Goal: Entertainment & Leisure: Consume media (video, audio)

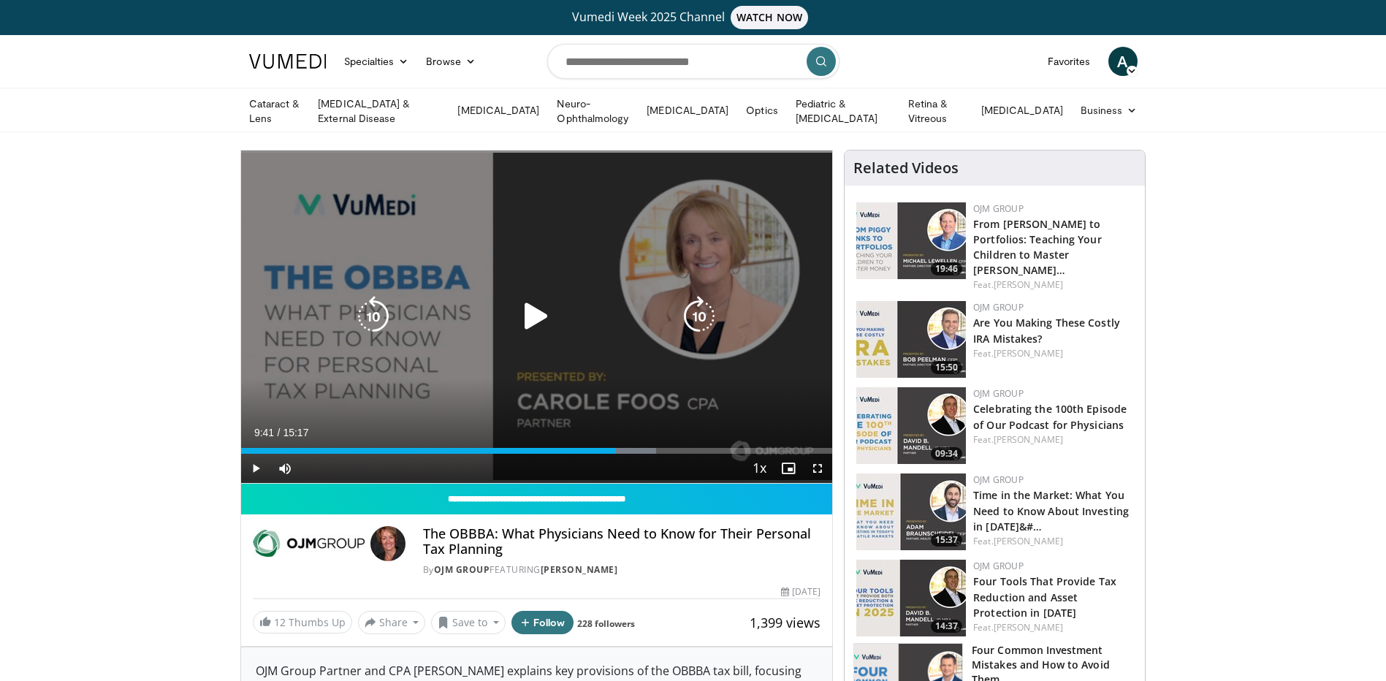
click at [541, 326] on icon "Video Player" at bounding box center [536, 316] width 41 height 41
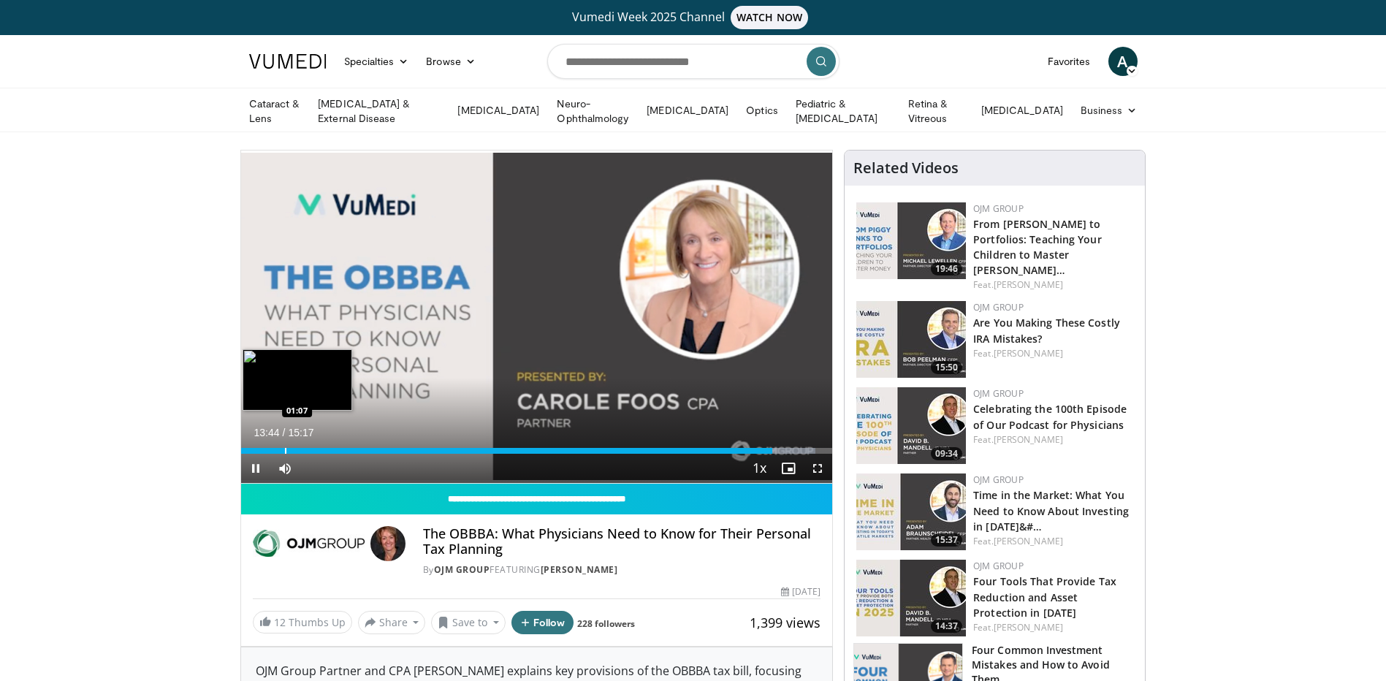
click at [285, 448] on div "Progress Bar" at bounding box center [285, 451] width 1 height 6
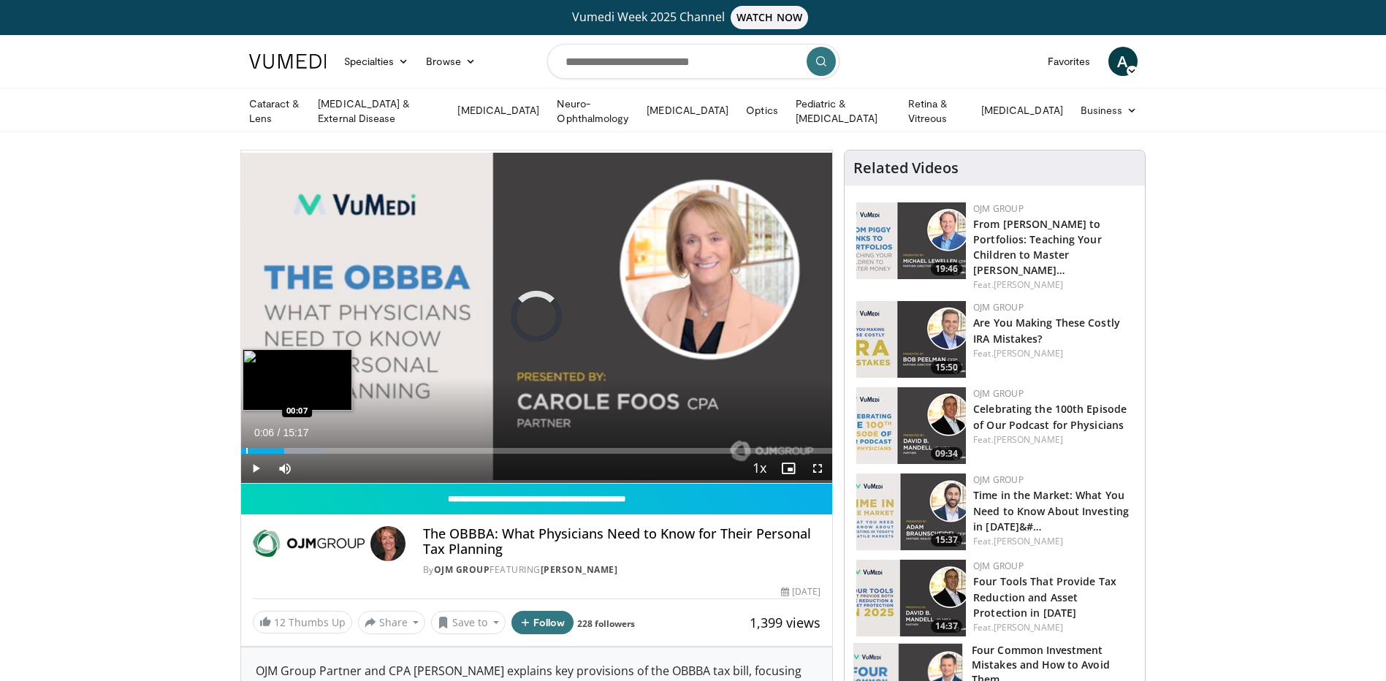
click at [246, 449] on div "Progress Bar" at bounding box center [246, 451] width 1 height 6
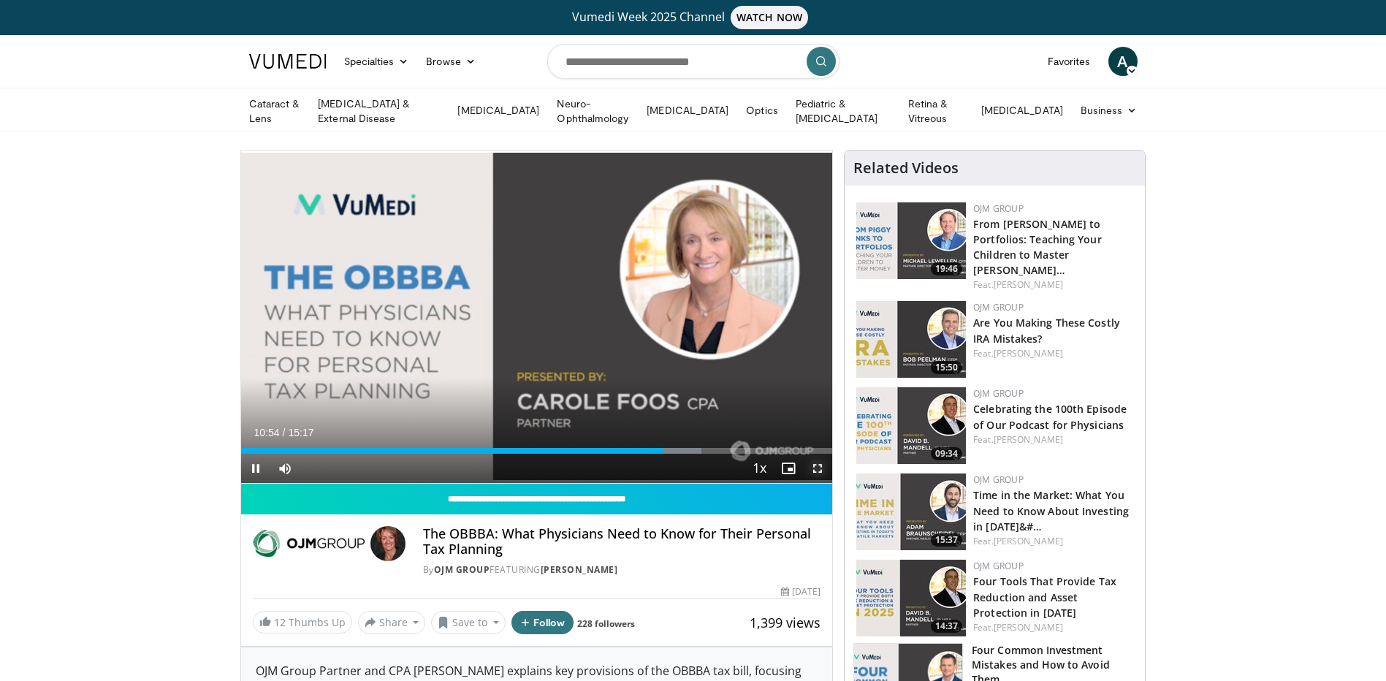
click at [820, 469] on span "Video Player" at bounding box center [817, 468] width 29 height 29
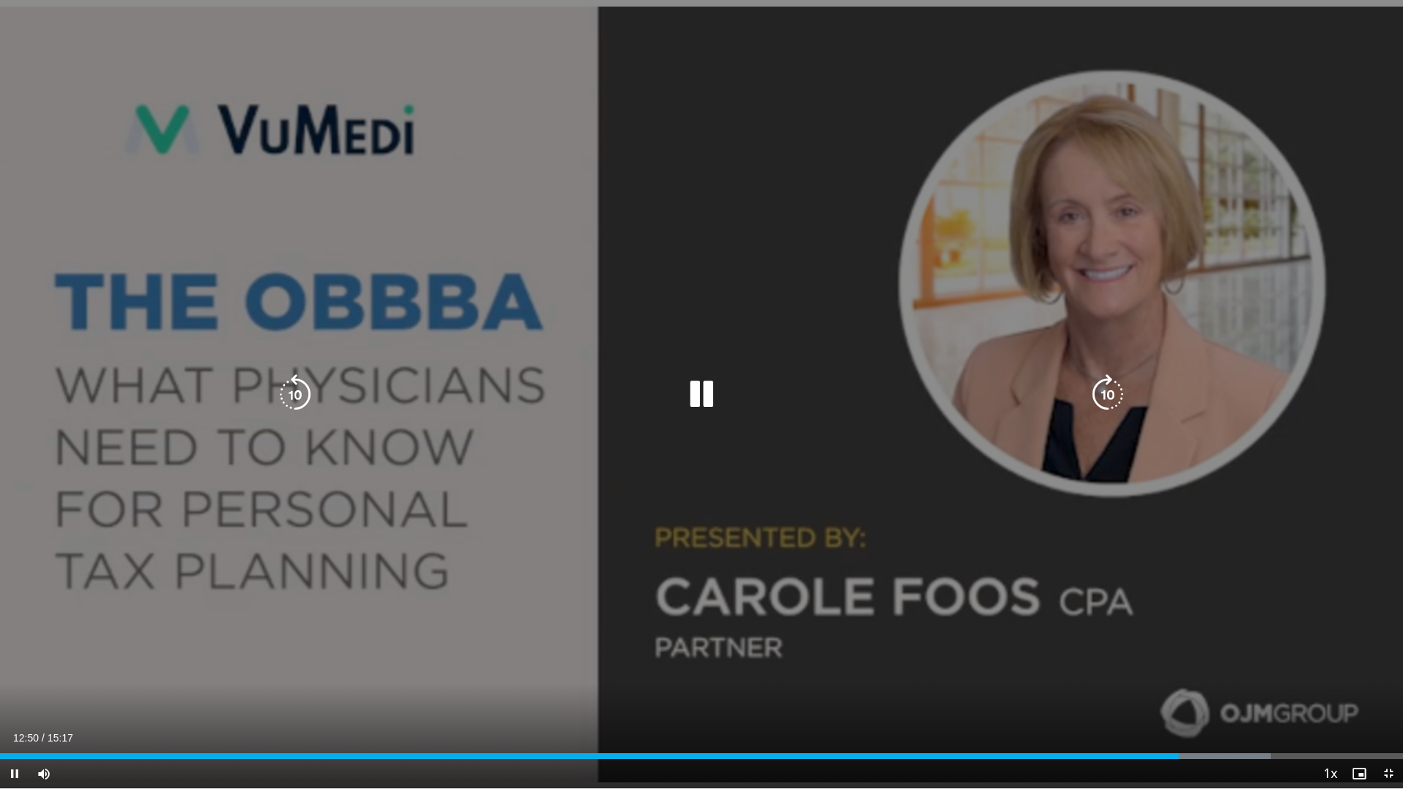
click at [288, 387] on icon "Video Player" at bounding box center [295, 394] width 41 height 41
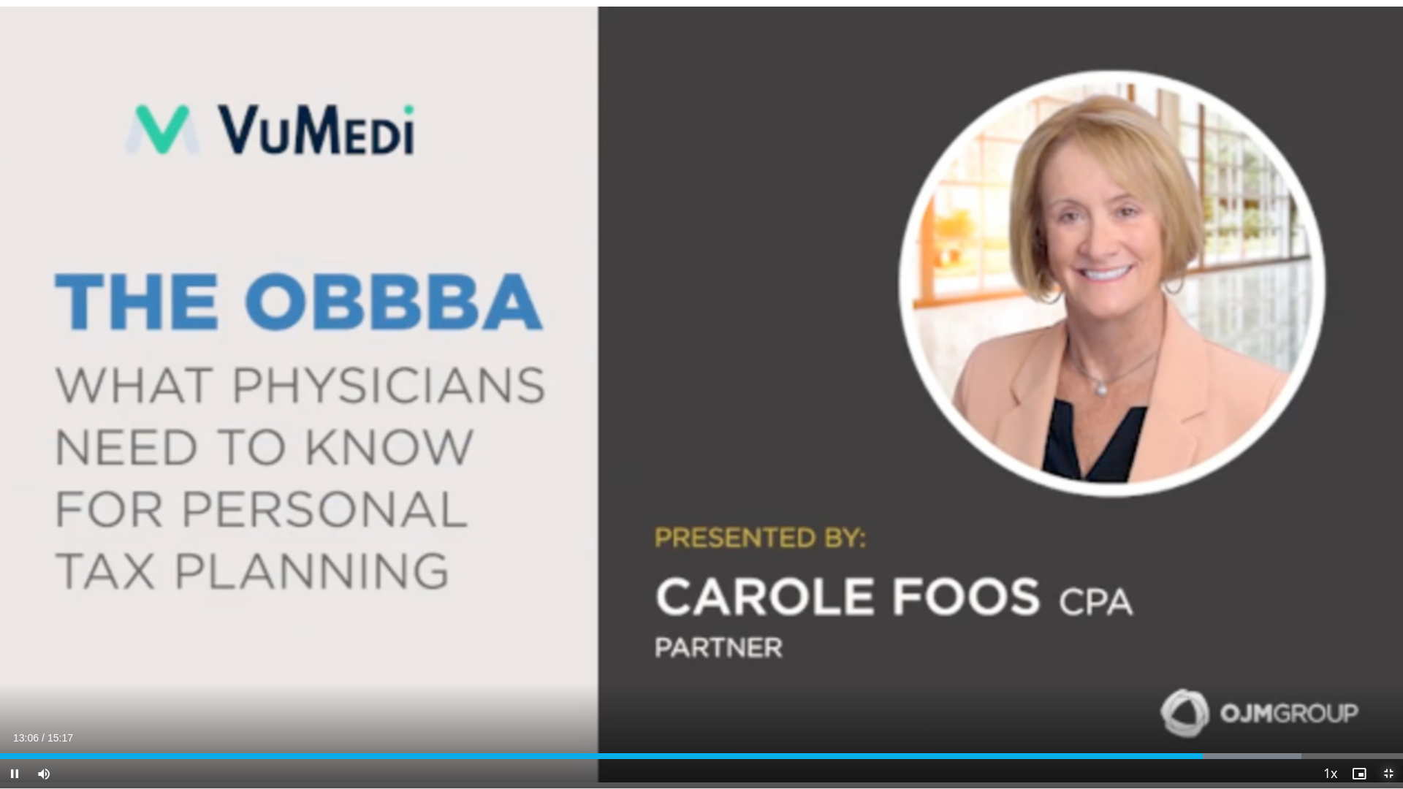
click at [1385, 680] on span "Video Player" at bounding box center [1388, 773] width 29 height 29
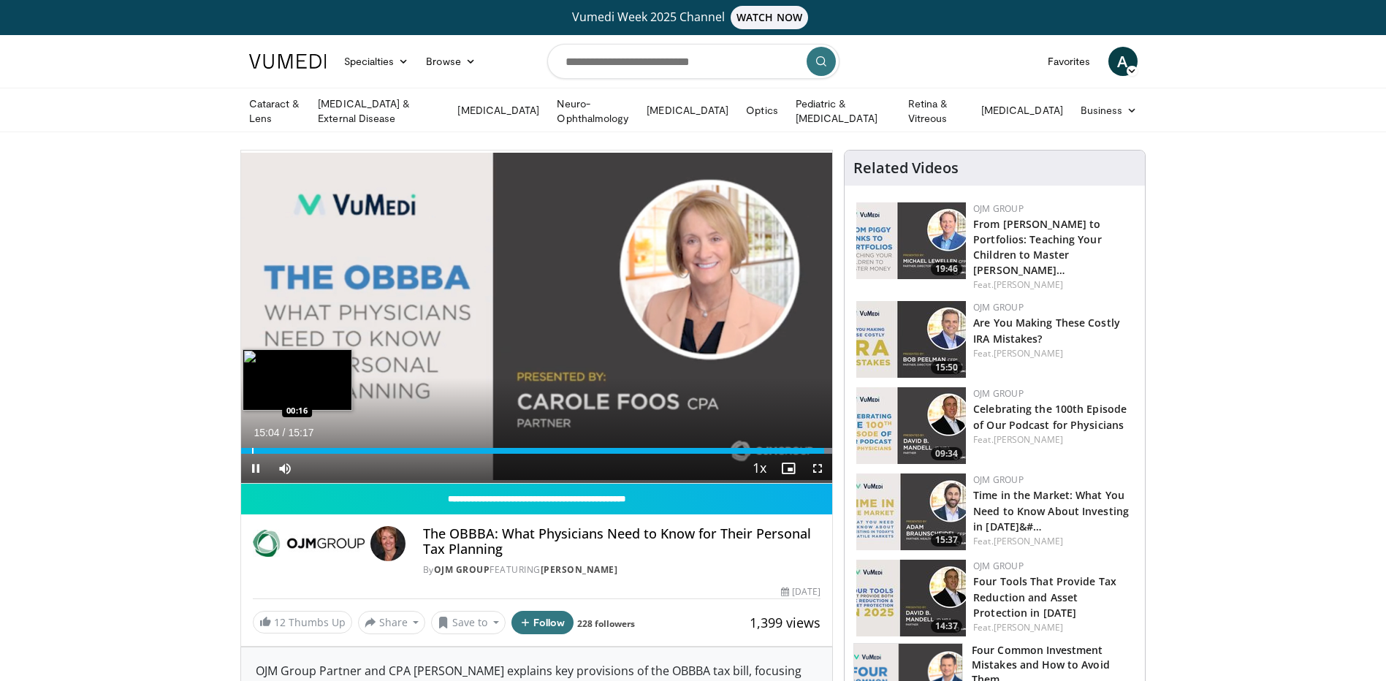
click at [252, 449] on div "Progress Bar" at bounding box center [252, 451] width 1 height 6
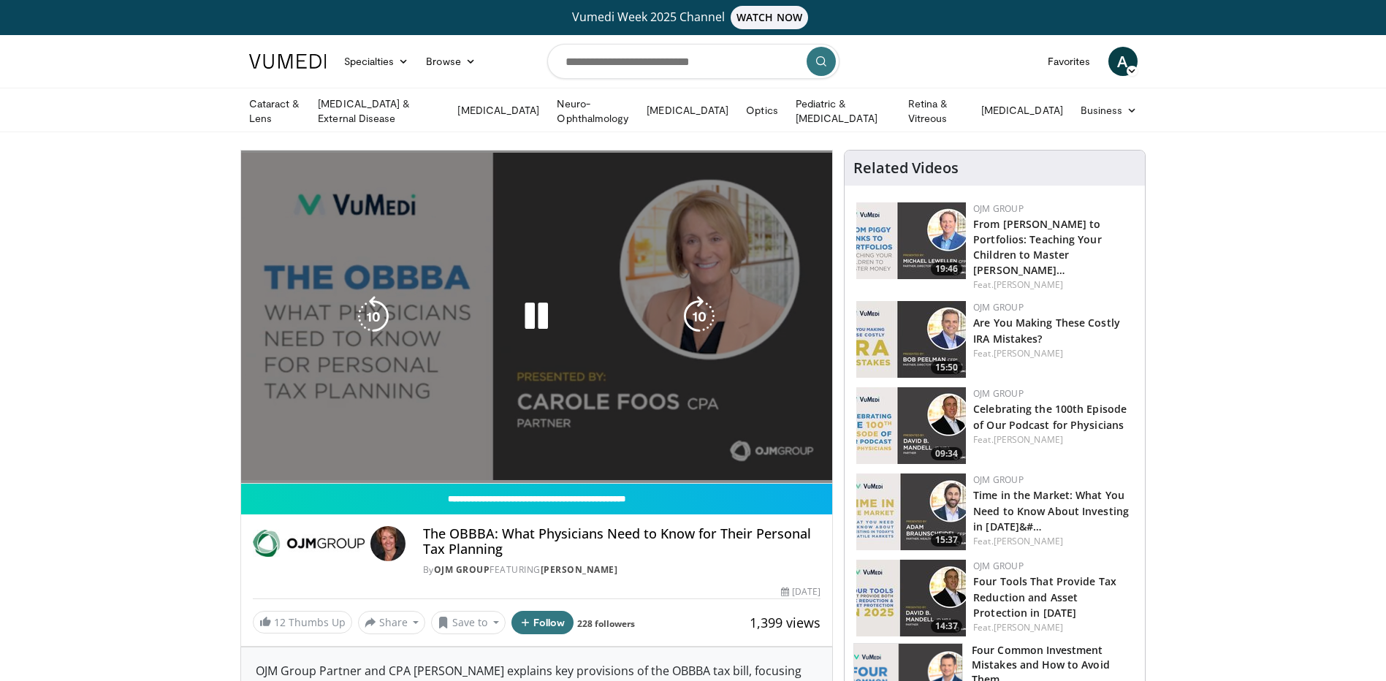
click at [258, 477] on div "Loaded : 7.56% 00:18 00:15" at bounding box center [537, 480] width 592 height 6
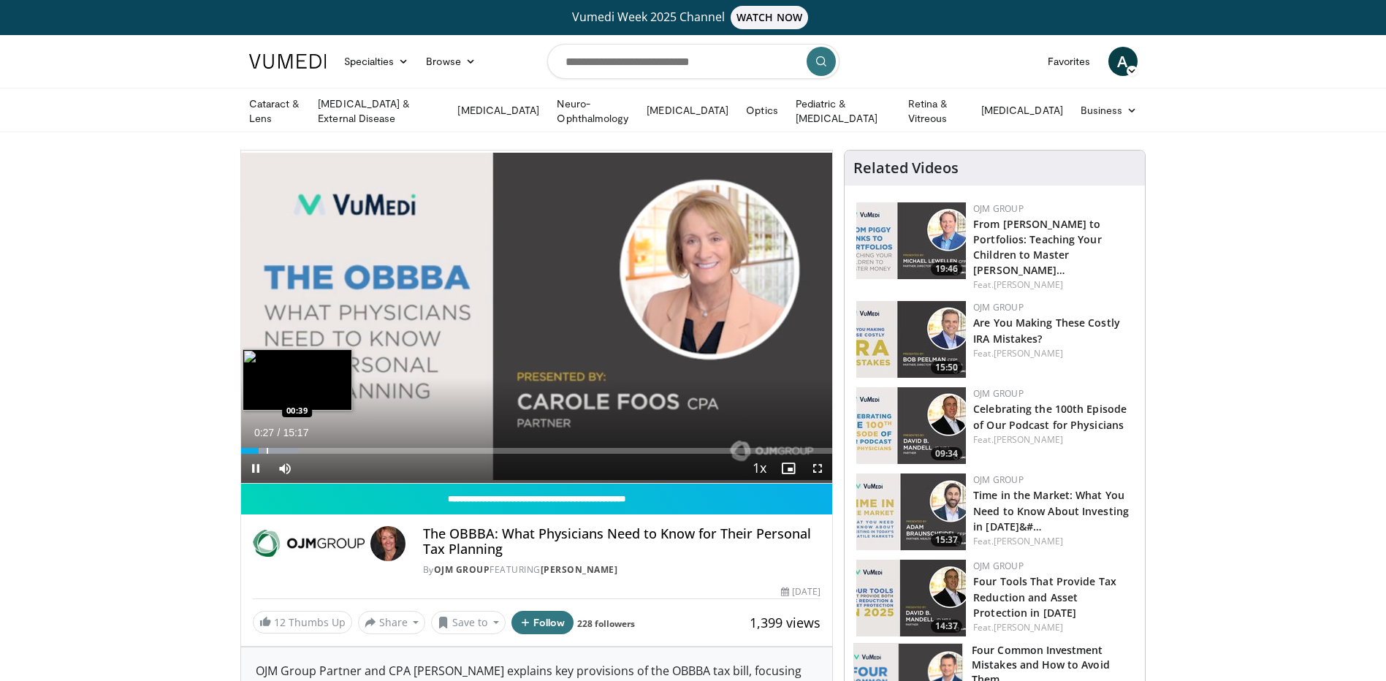
click at [267, 448] on div "Progress Bar" at bounding box center [267, 451] width 1 height 6
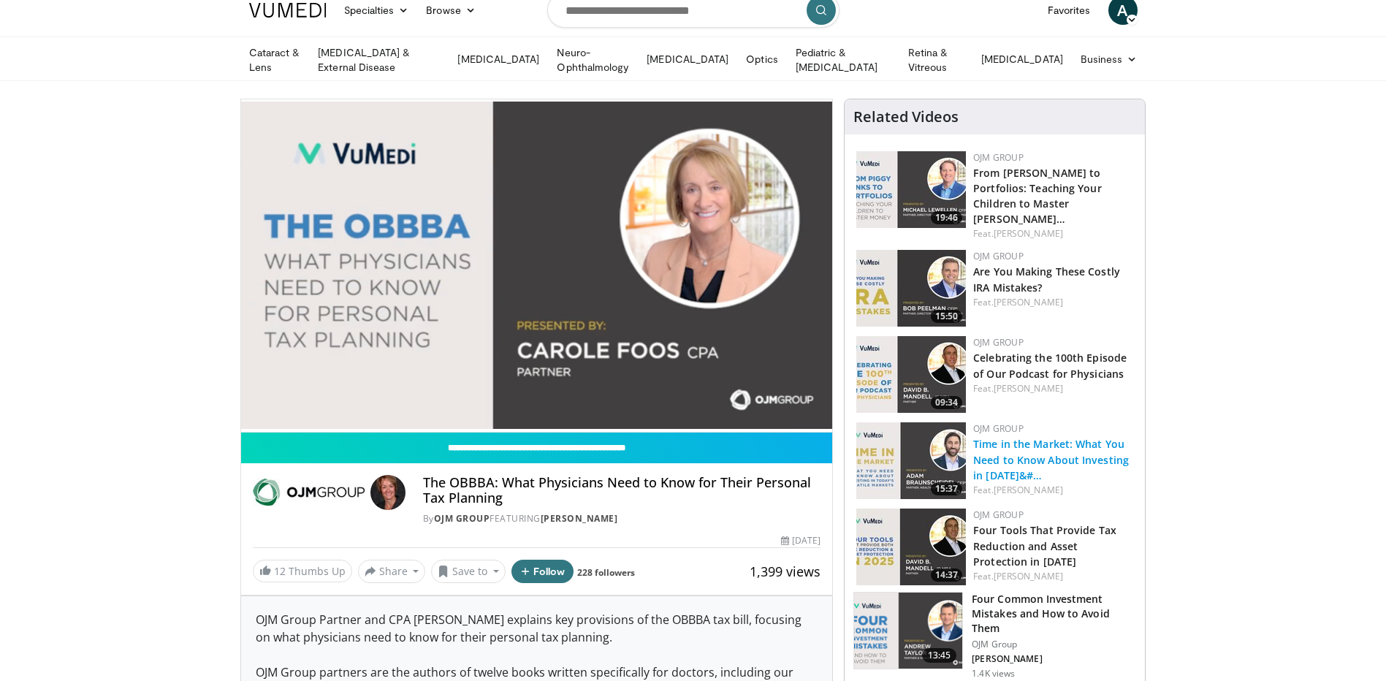
scroll to position [73, 0]
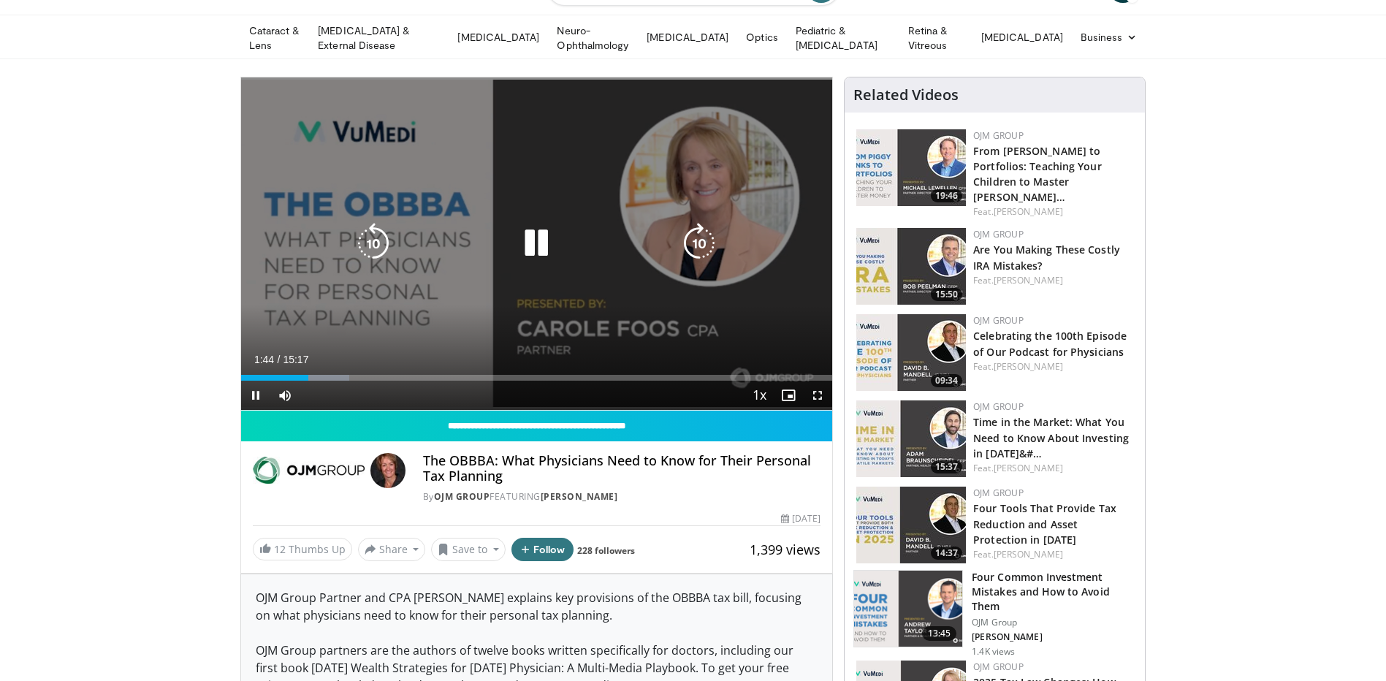
click at [443, 225] on div "20 seconds Tap to unmute" at bounding box center [537, 243] width 592 height 332
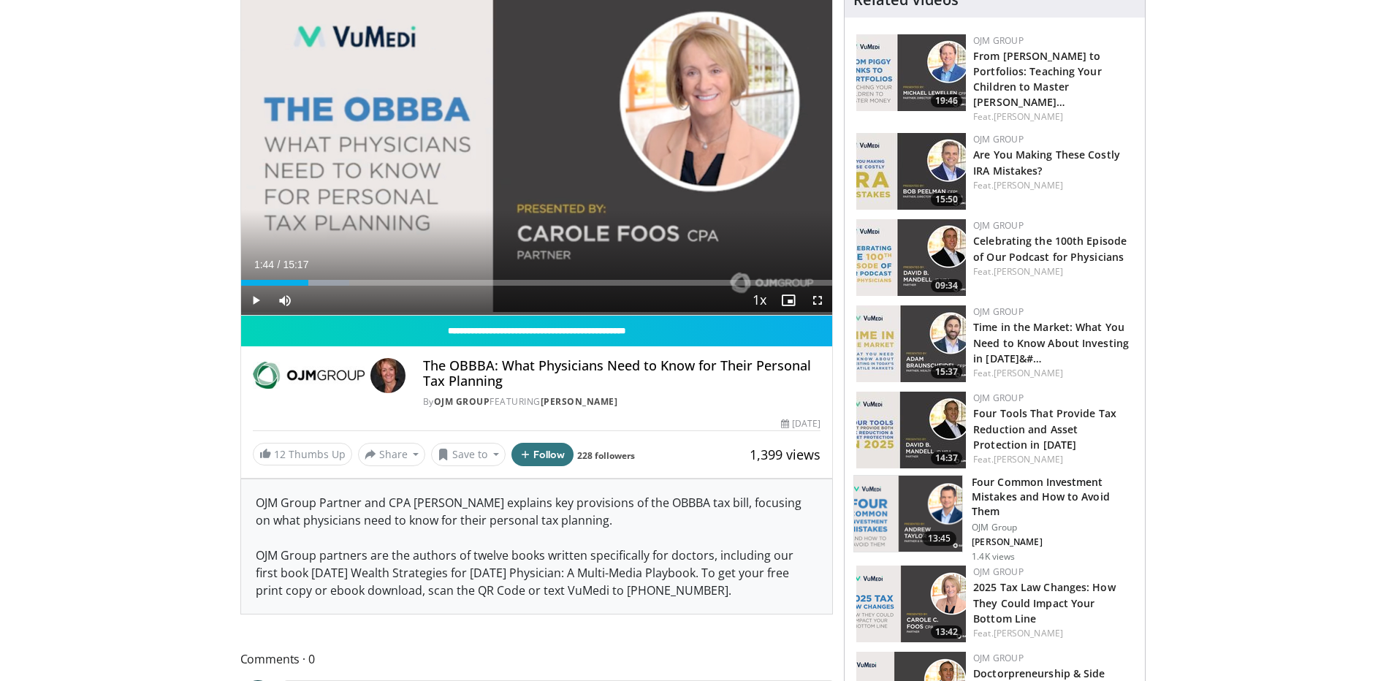
scroll to position [219, 0]
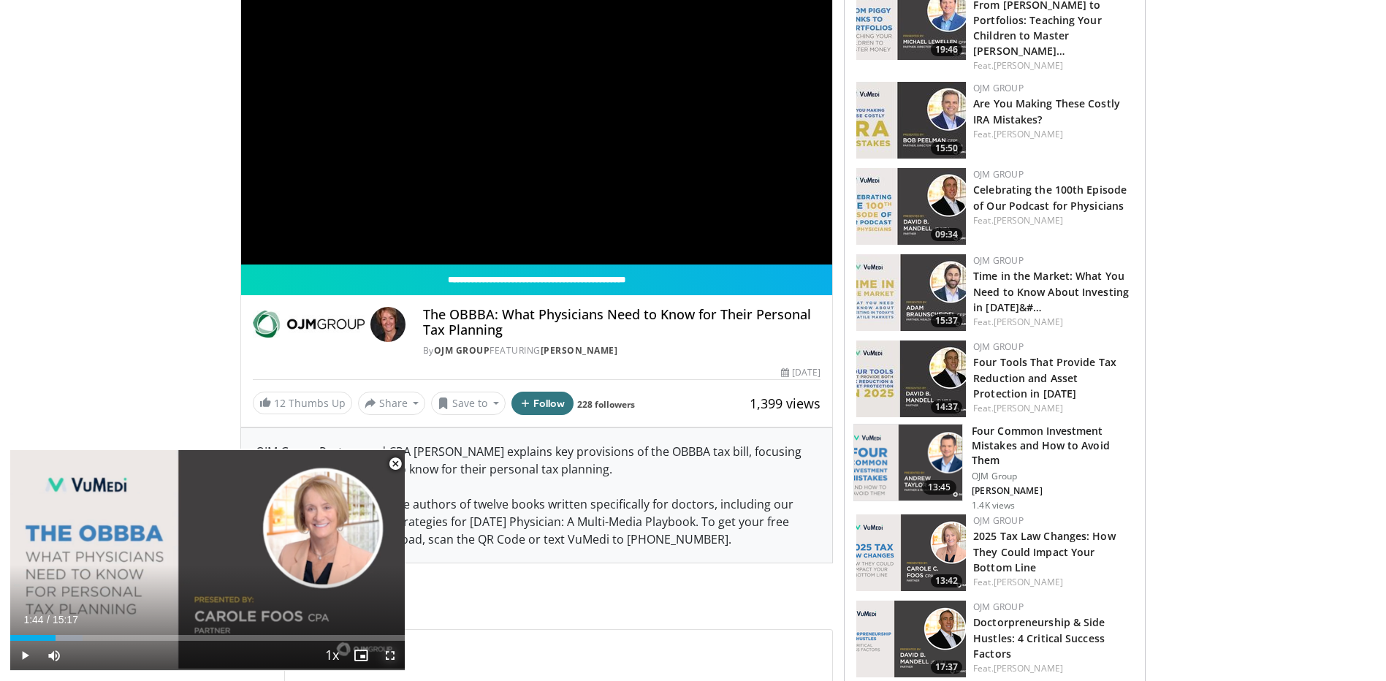
click at [393, 659] on span "Video Player" at bounding box center [390, 655] width 29 height 29
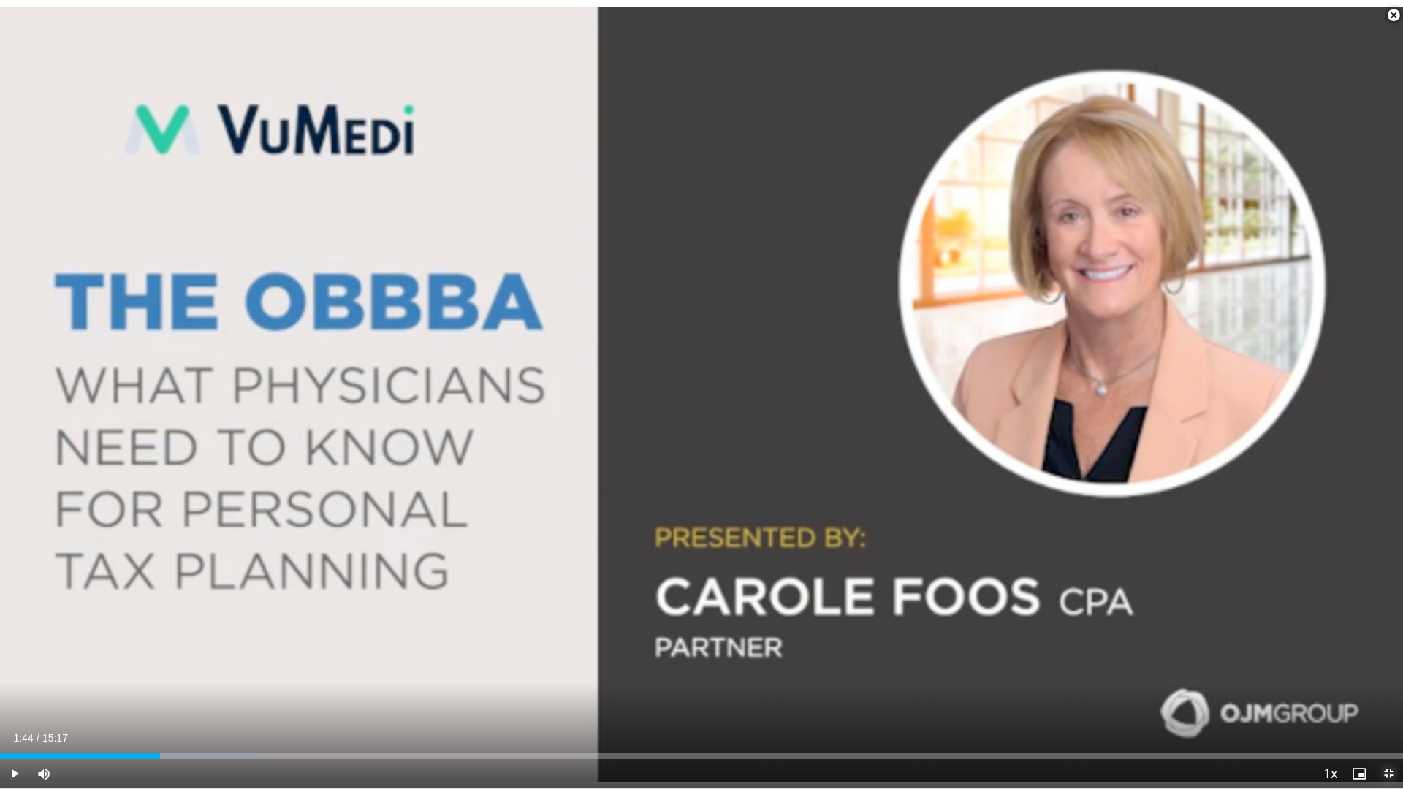
click at [1382, 680] on span "Video Player" at bounding box center [1388, 773] width 29 height 29
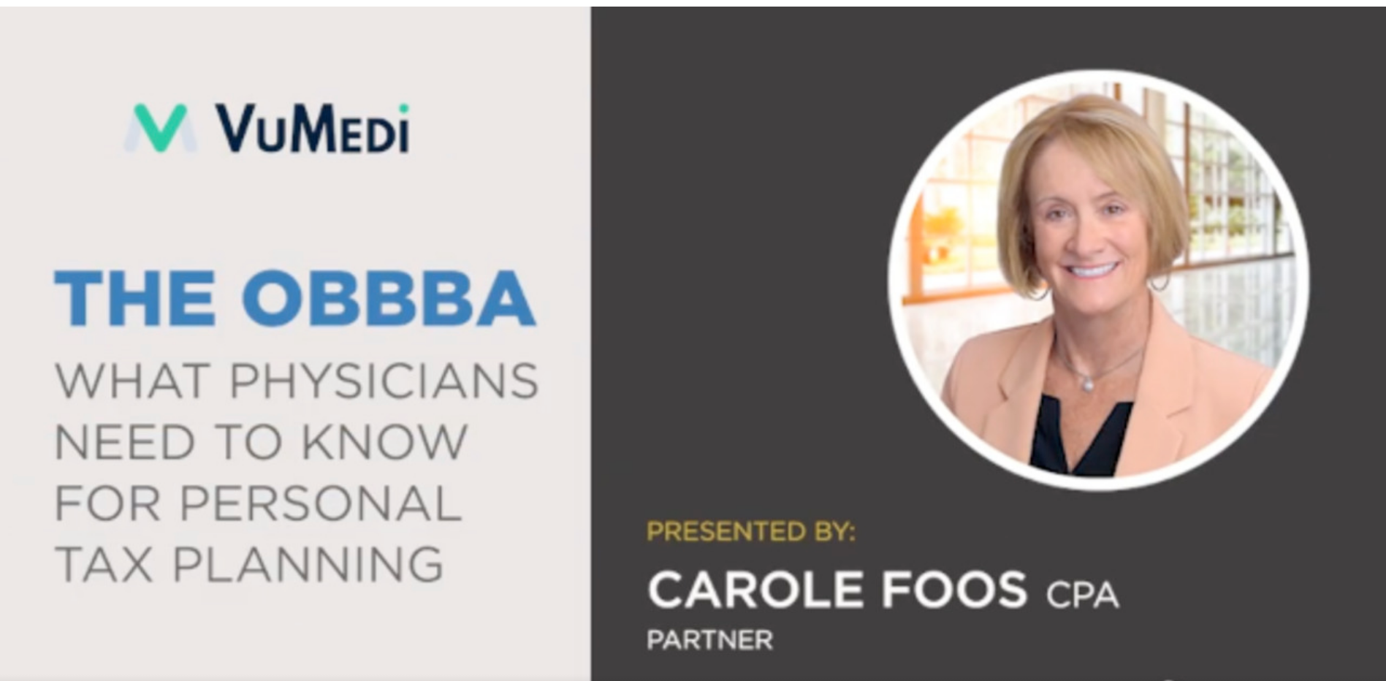
scroll to position [0, 0]
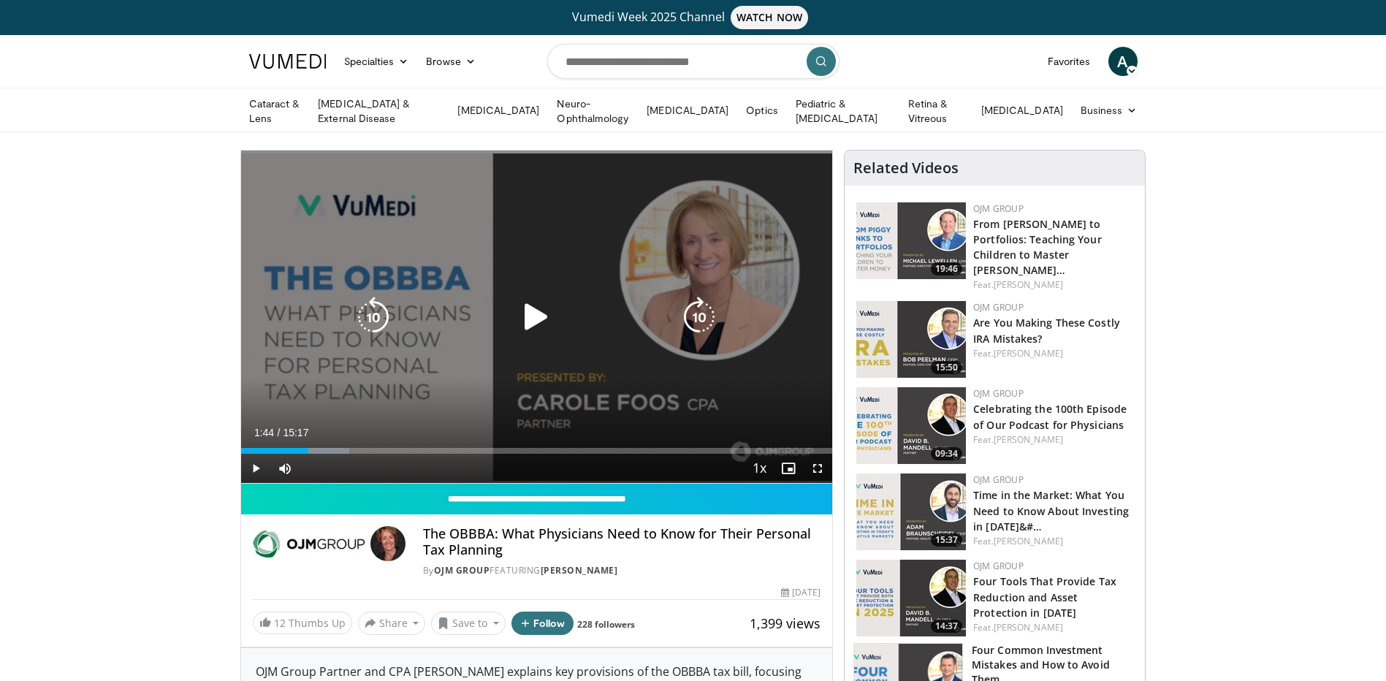
click at [552, 328] on icon "Video Player" at bounding box center [536, 317] width 41 height 41
click at [517, 376] on div "20 seconds Tap to unmute" at bounding box center [537, 317] width 592 height 332
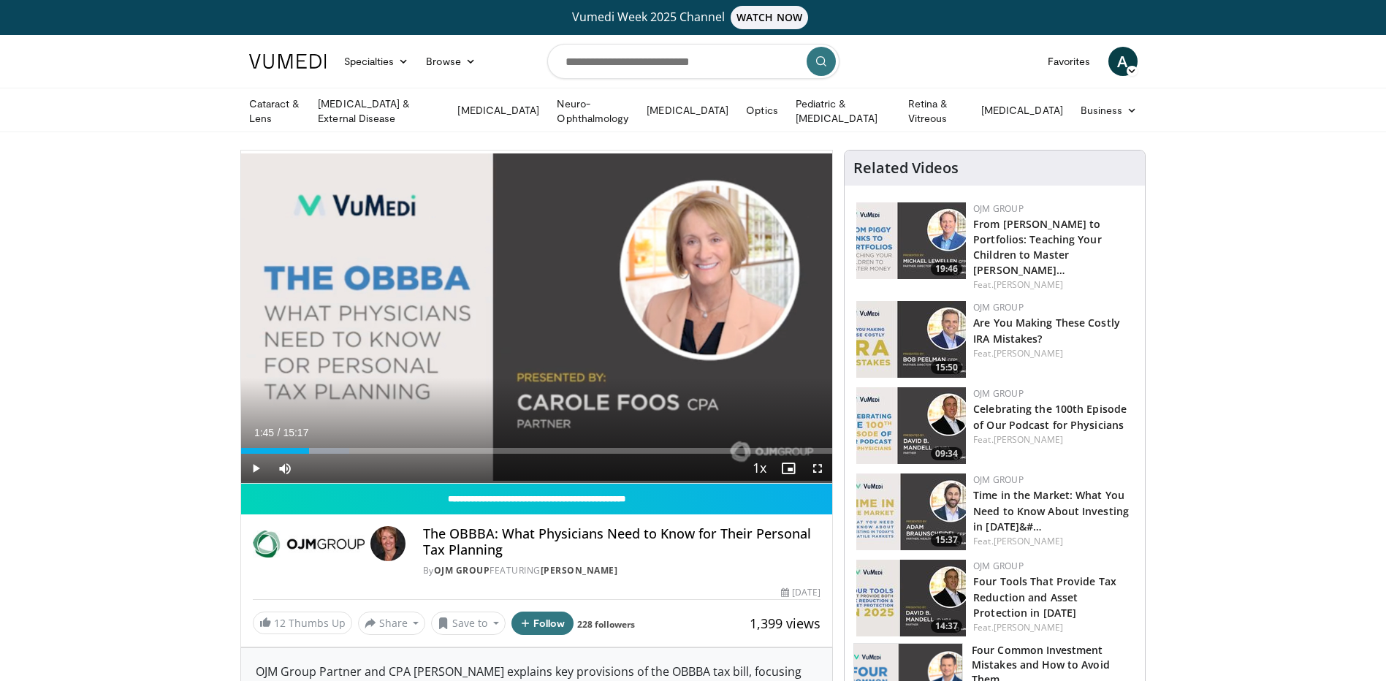
click at [519, 426] on div "Current Time 1:45 / Duration 15:17" at bounding box center [537, 432] width 592 height 13
click at [451, 339] on div "20 seconds Tap to unmute" at bounding box center [537, 317] width 592 height 332
